Goal: Find contact information: Find contact information

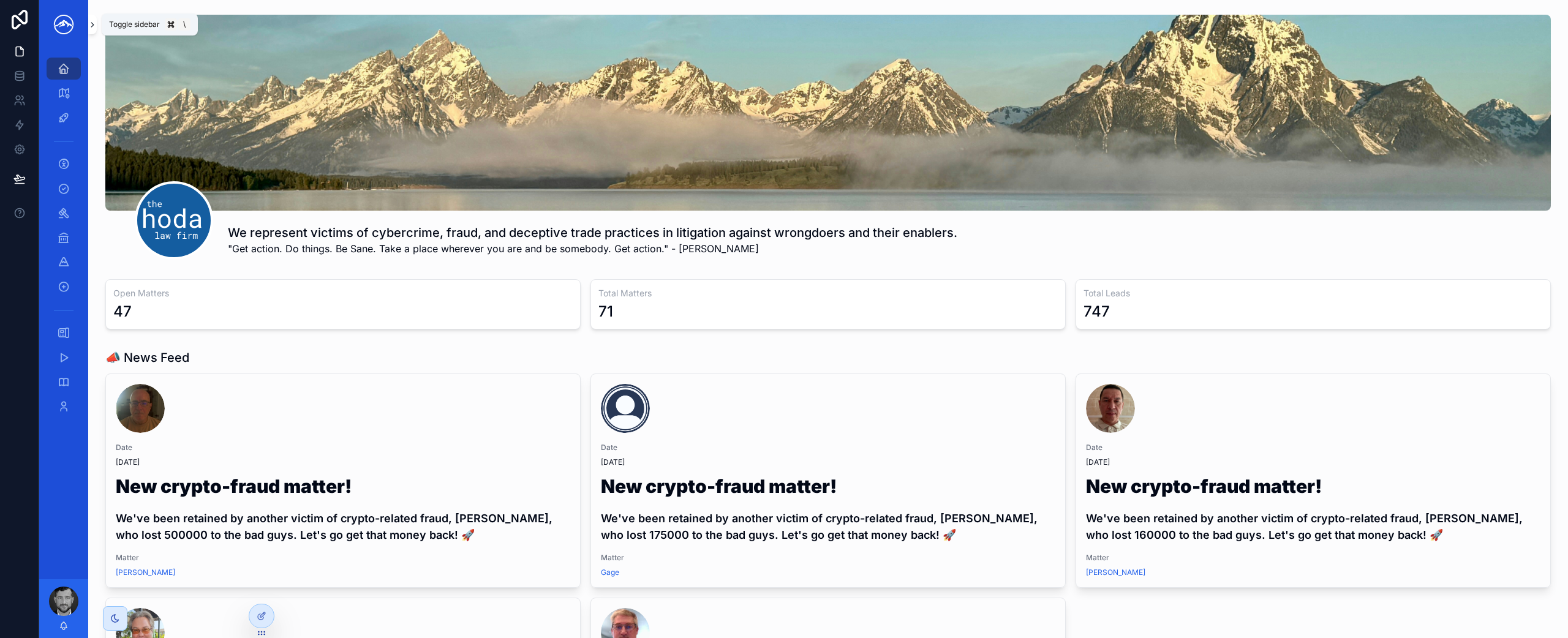
click at [93, 24] on icon "scrollable content" at bounding box center [92, 24] width 3 height 4
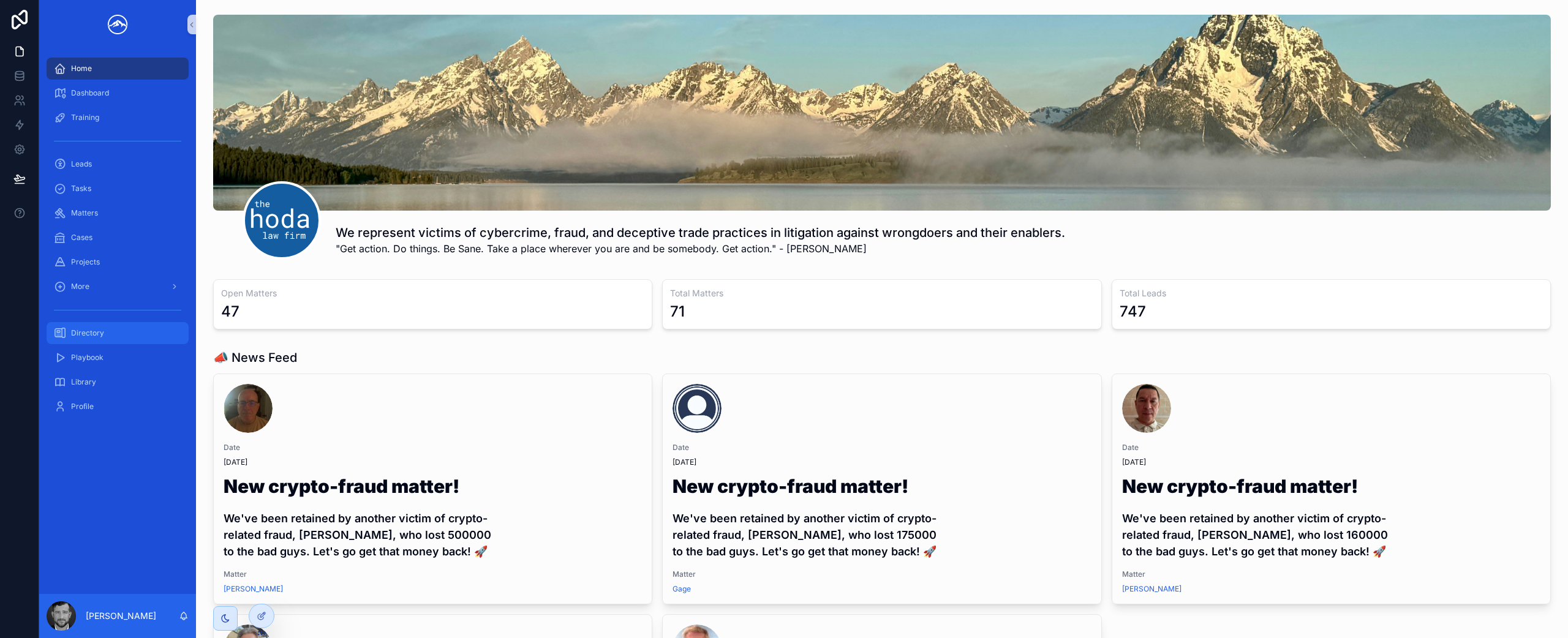
click at [134, 341] on div "Directory" at bounding box center [118, 333] width 128 height 19
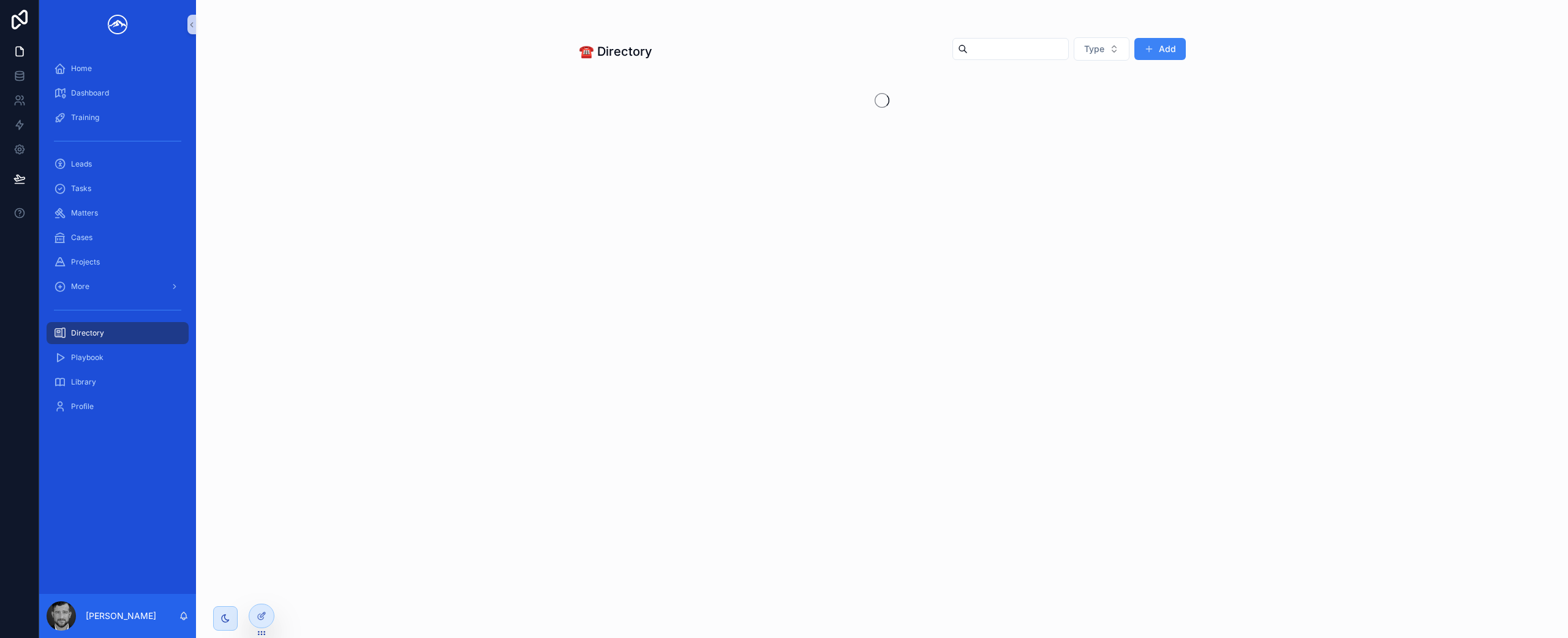
click at [1007, 56] on input "scrollable content" at bounding box center [1018, 48] width 100 height 18
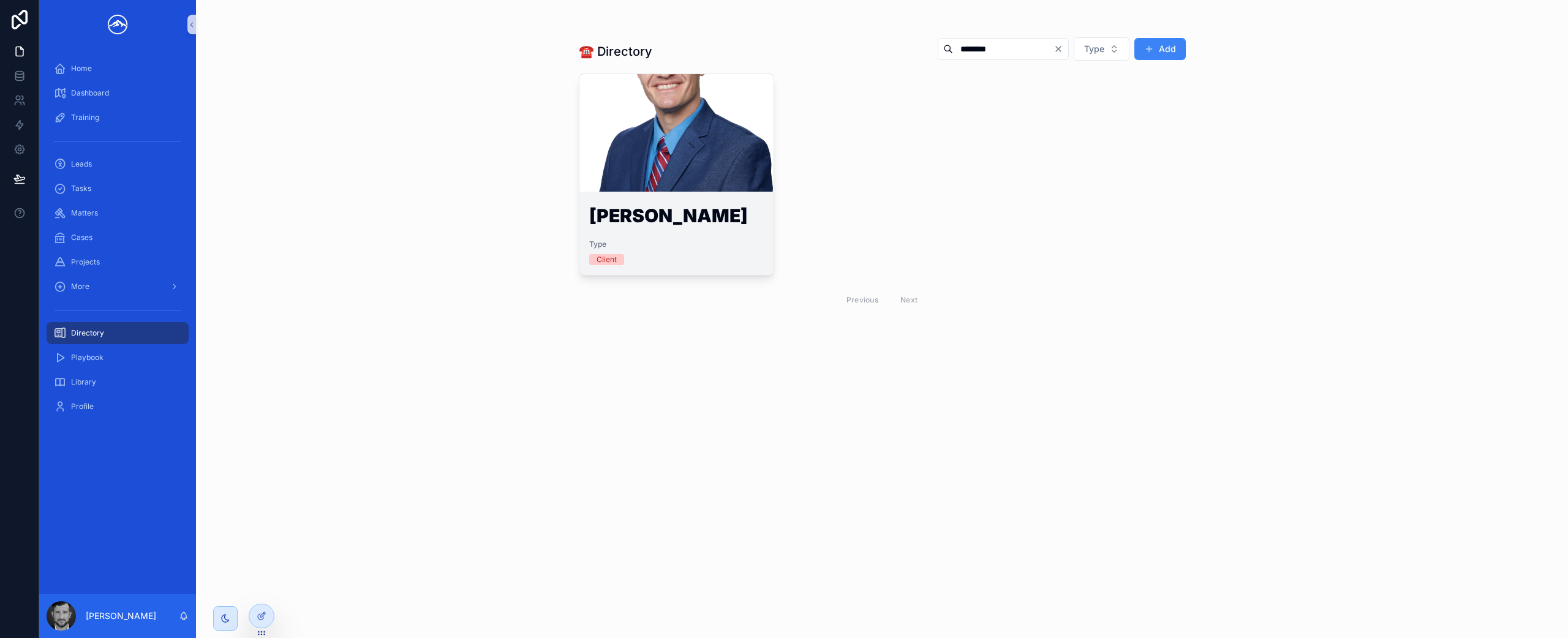
type input "********"
click at [626, 175] on div "scrollable content" at bounding box center [676, 133] width 194 height 118
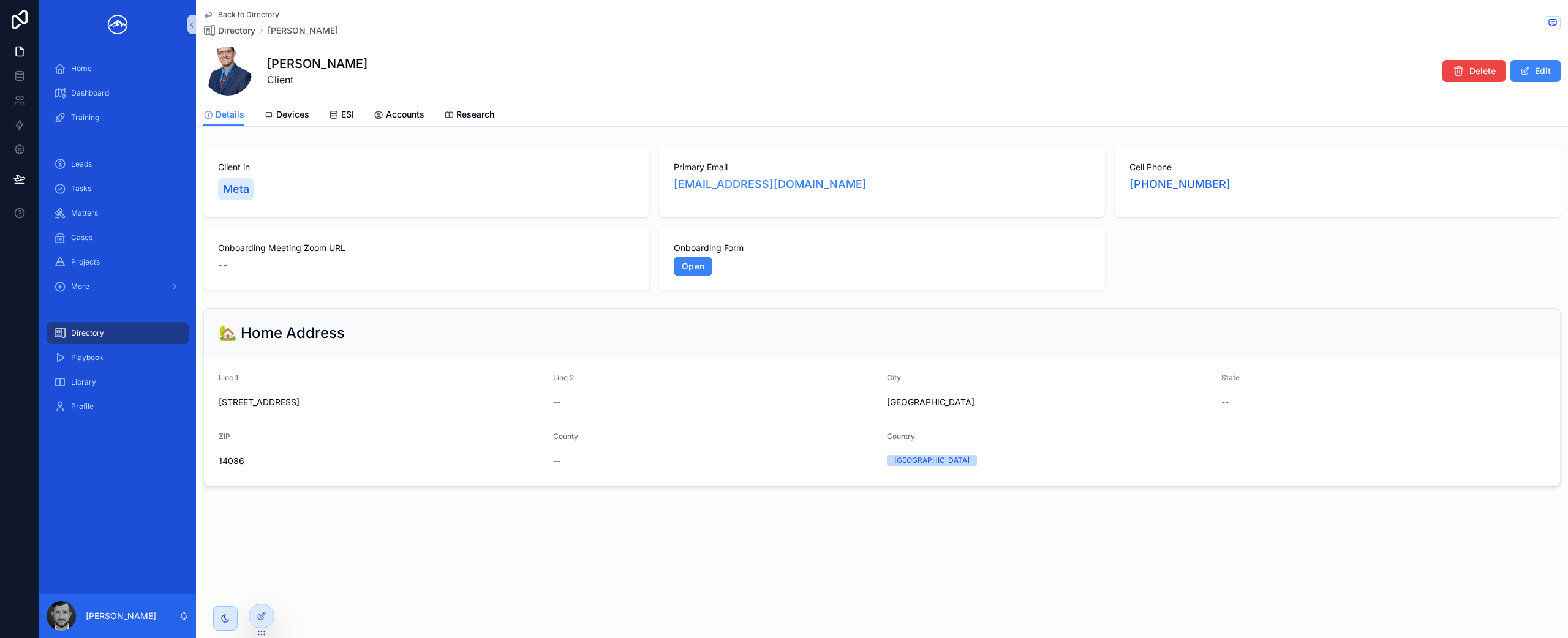
click at [1154, 187] on link "[PHONE_NUMBER]" at bounding box center [1179, 184] width 101 height 18
click at [802, 186] on link "[EMAIL_ADDRESS][DOMAIN_NAME]" at bounding box center [769, 184] width 193 height 18
